Goal: Navigation & Orientation: Find specific page/section

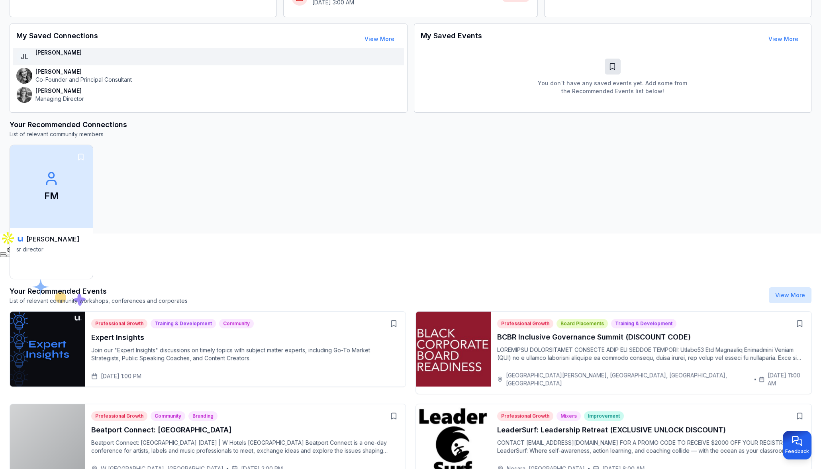
scroll to position [265, 0]
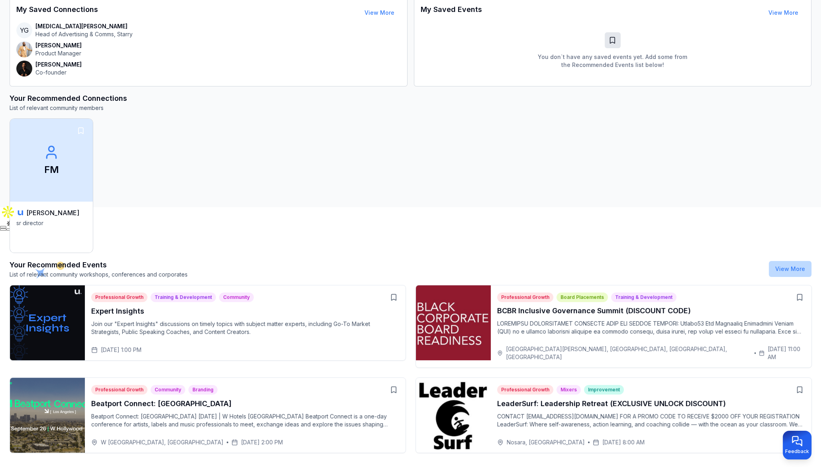
click at [788, 267] on link "View More" at bounding box center [791, 268] width 30 height 7
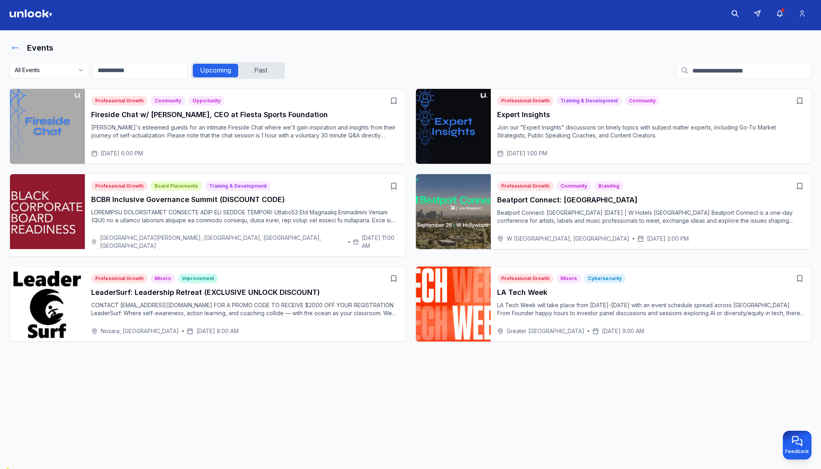
click at [16, 46] on icon at bounding box center [15, 48] width 8 height 8
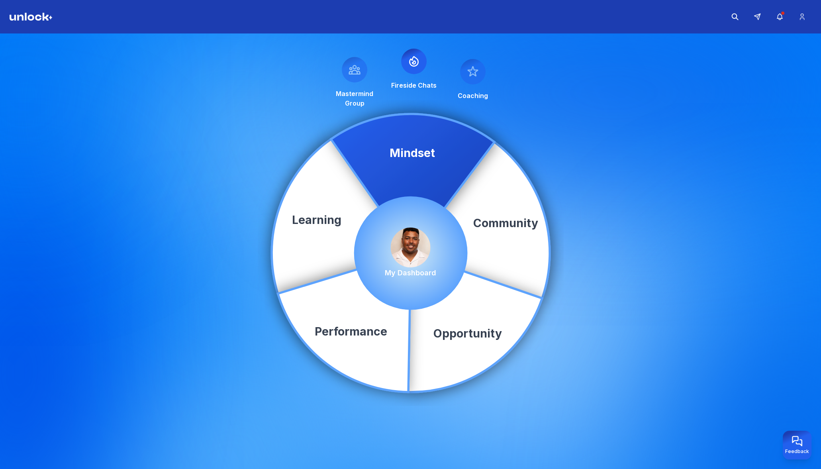
click at [424, 238] on img at bounding box center [411, 248] width 40 height 40
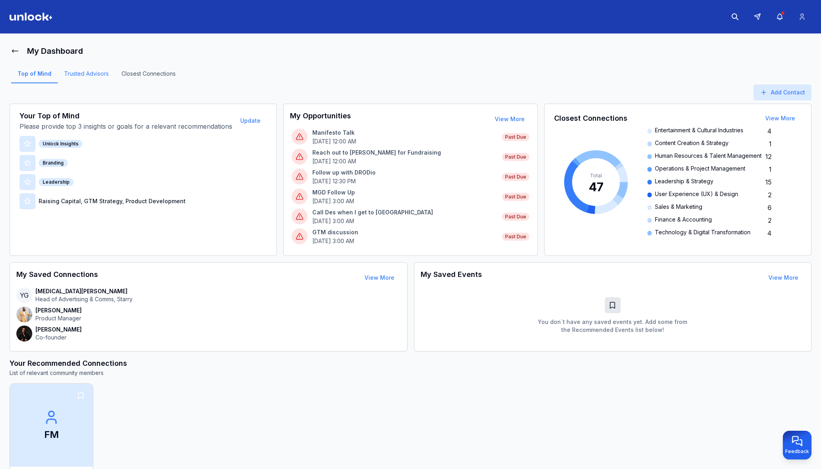
click at [67, 73] on link "Trusted Advisors" at bounding box center [86, 77] width 57 height 14
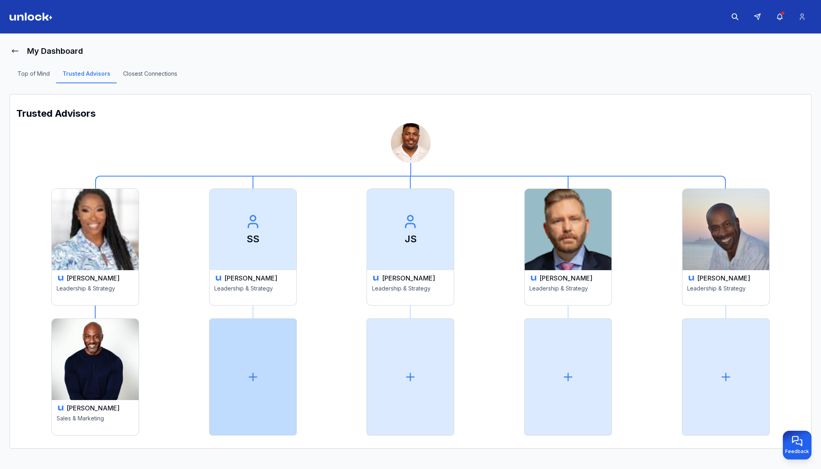
click at [261, 377] on div at bounding box center [253, 376] width 88 height 117
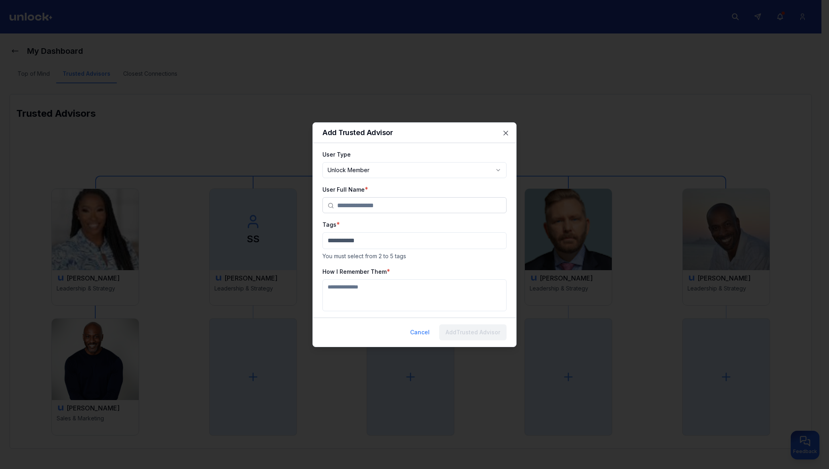
click at [418, 198] on input "text" at bounding box center [419, 206] width 164 height 16
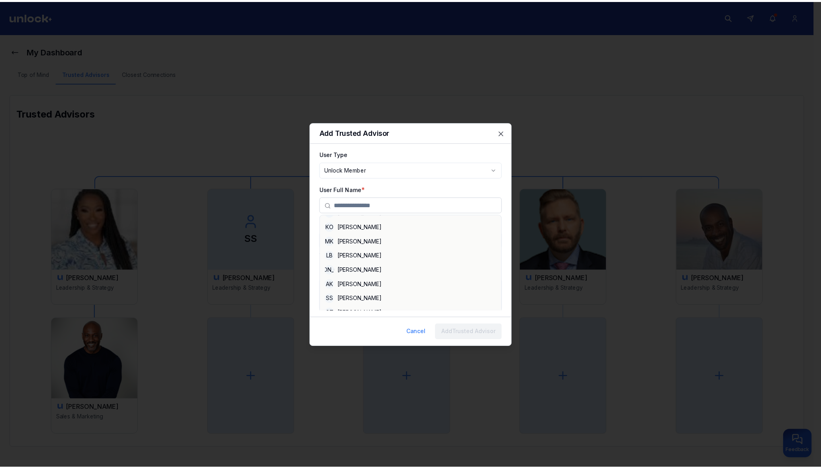
scroll to position [562, 0]
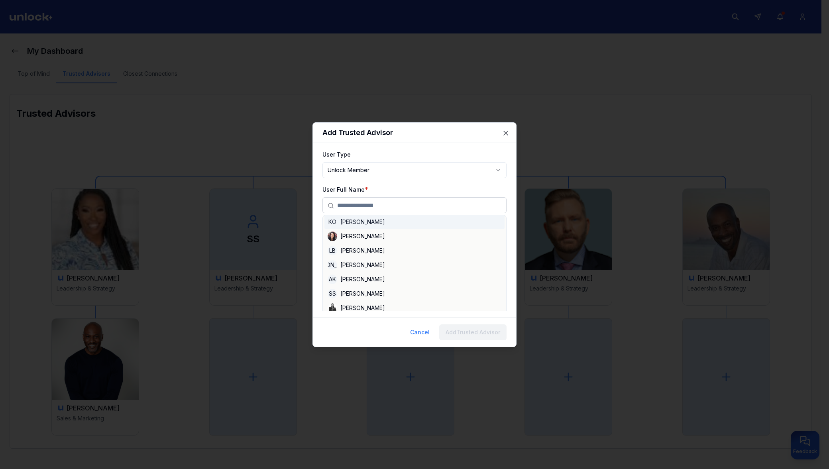
click at [395, 168] on body "**********" at bounding box center [410, 234] width 821 height 469
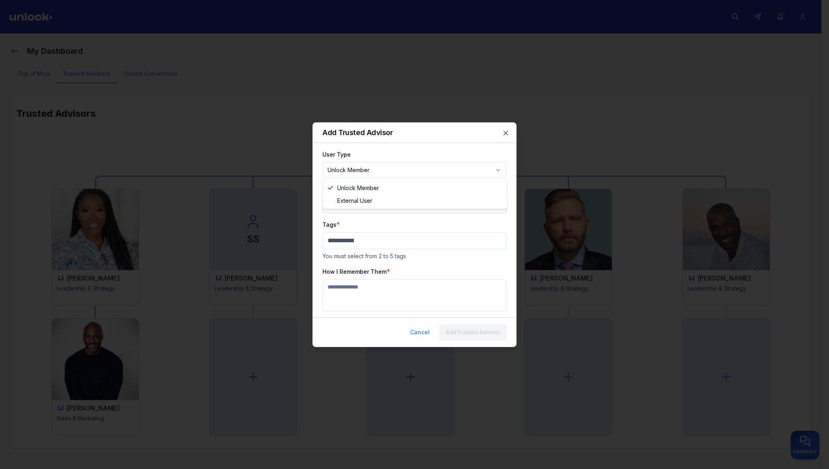
select select "********"
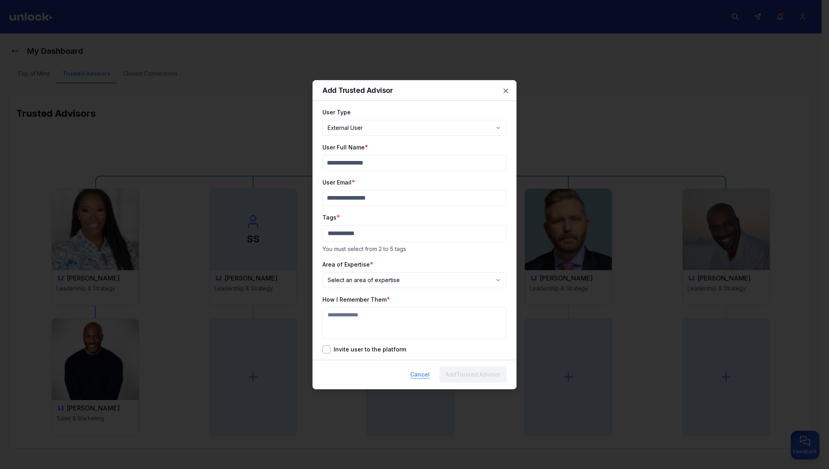
click at [411, 376] on button "Cancel" at bounding box center [420, 375] width 32 height 16
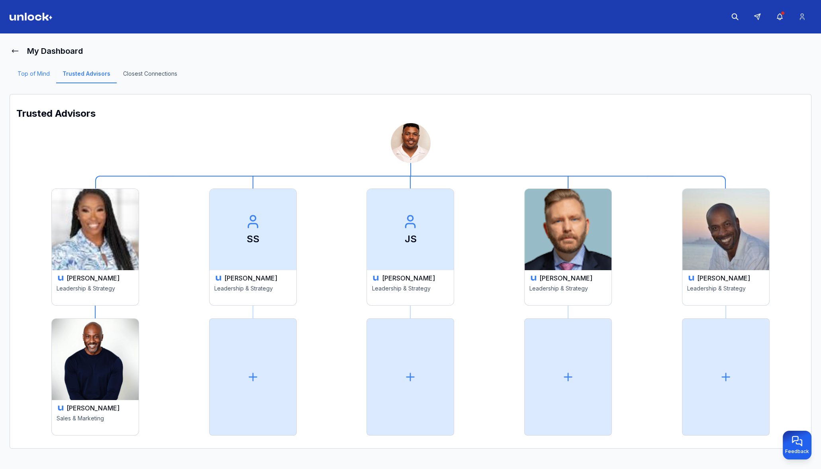
click at [37, 73] on link "Top of Mind" at bounding box center [33, 77] width 45 height 14
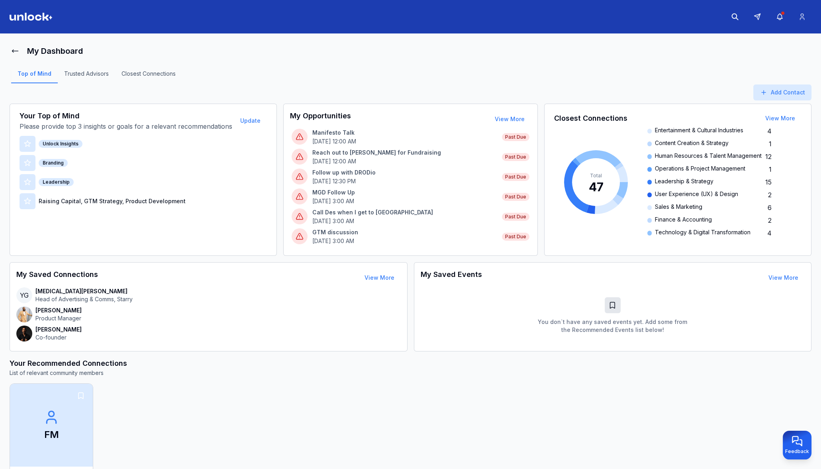
click at [662, 181] on span "Leadership & Strategy" at bounding box center [684, 182] width 59 height 10
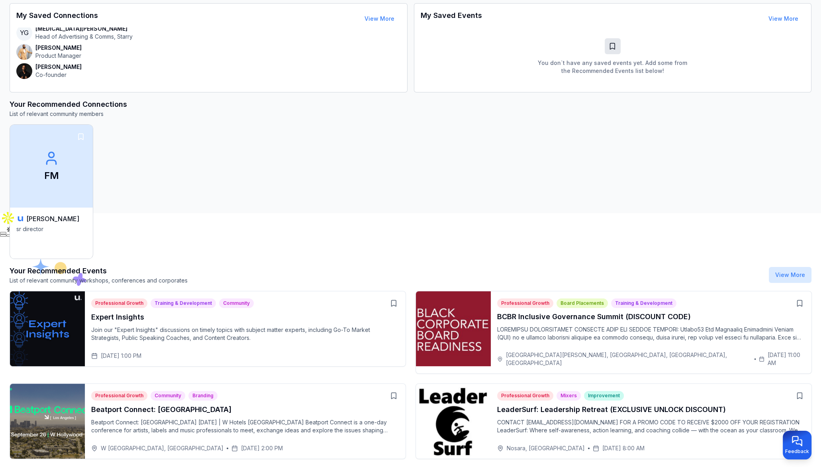
scroll to position [265, 0]
